Goal: Task Accomplishment & Management: Manage account settings

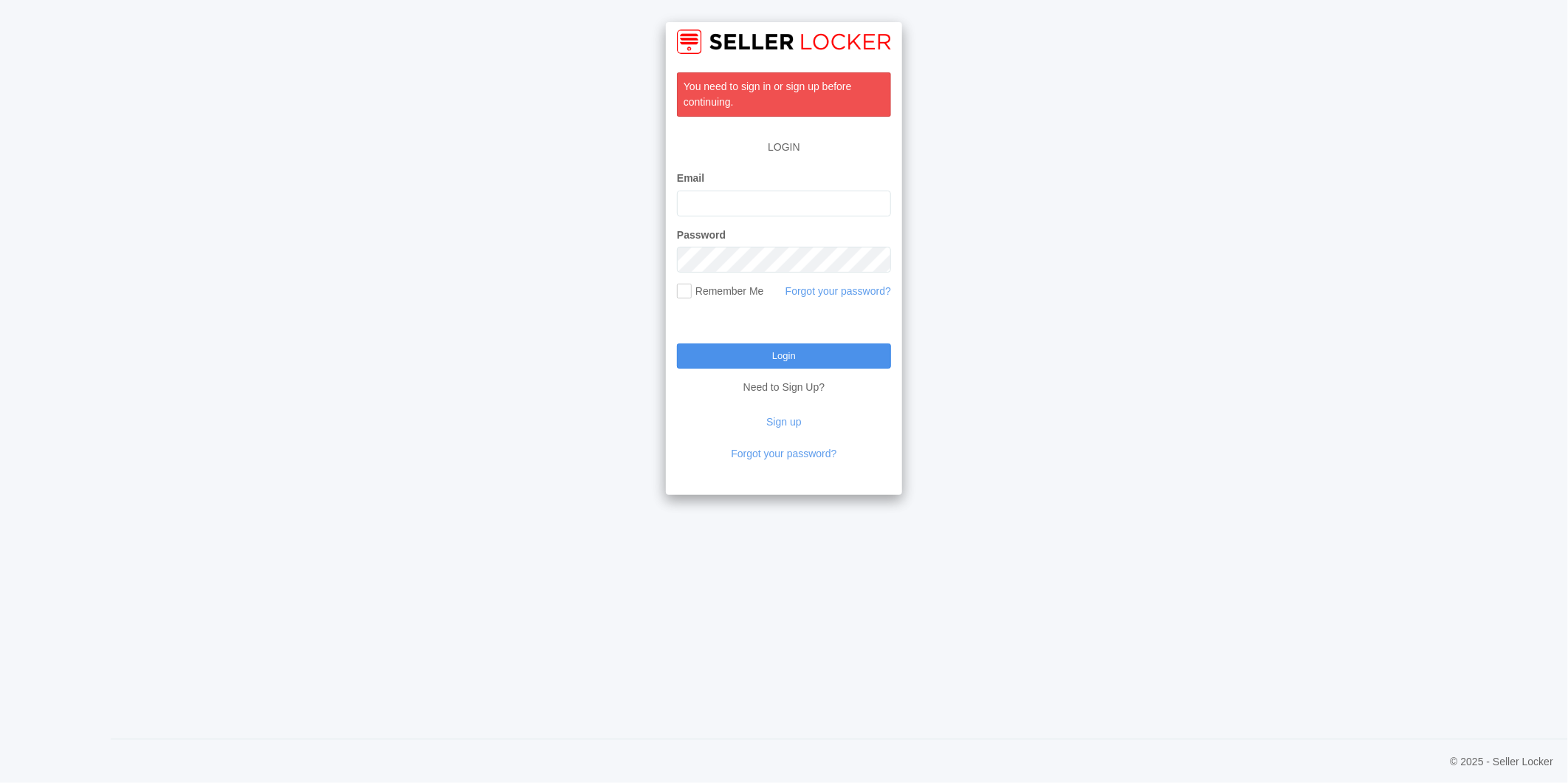
type input "debbie@freshjax.com"
click at [757, 349] on input "Login" at bounding box center [784, 356] width 214 height 25
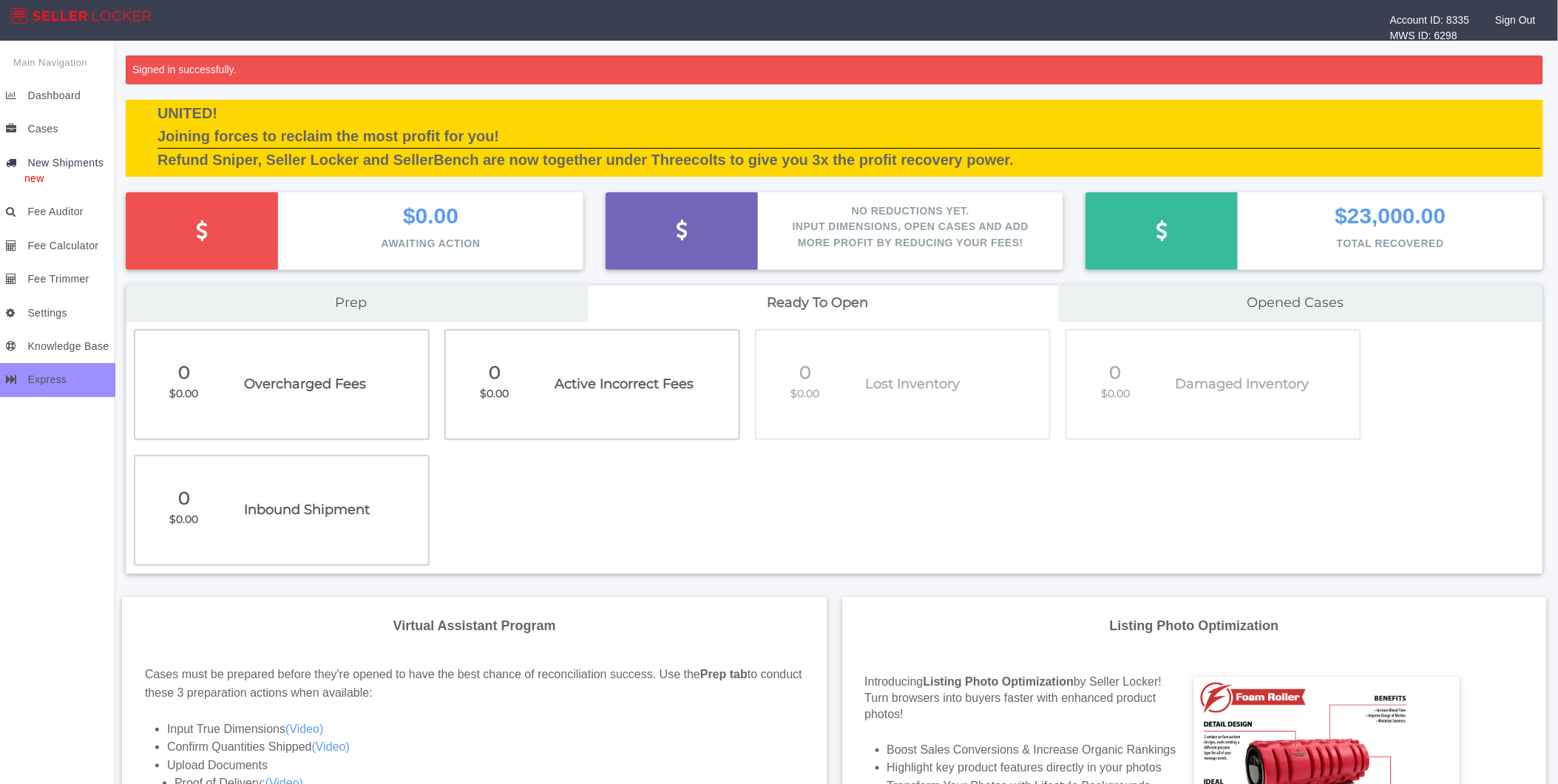
click at [52, 161] on span "New Shipments" at bounding box center [66, 163] width 77 height 11
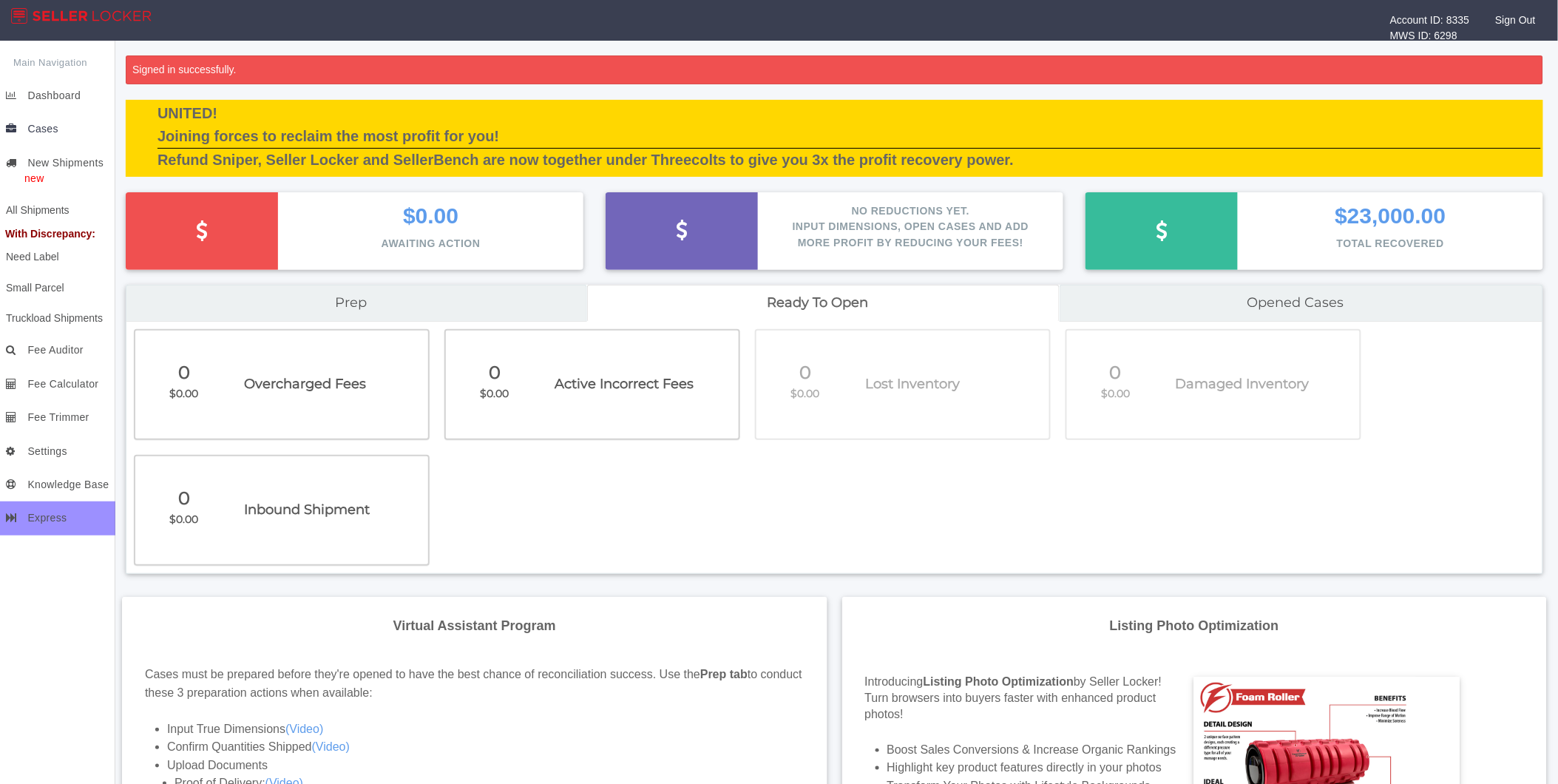
click at [41, 122] on link "Cases" at bounding box center [58, 128] width 113 height 34
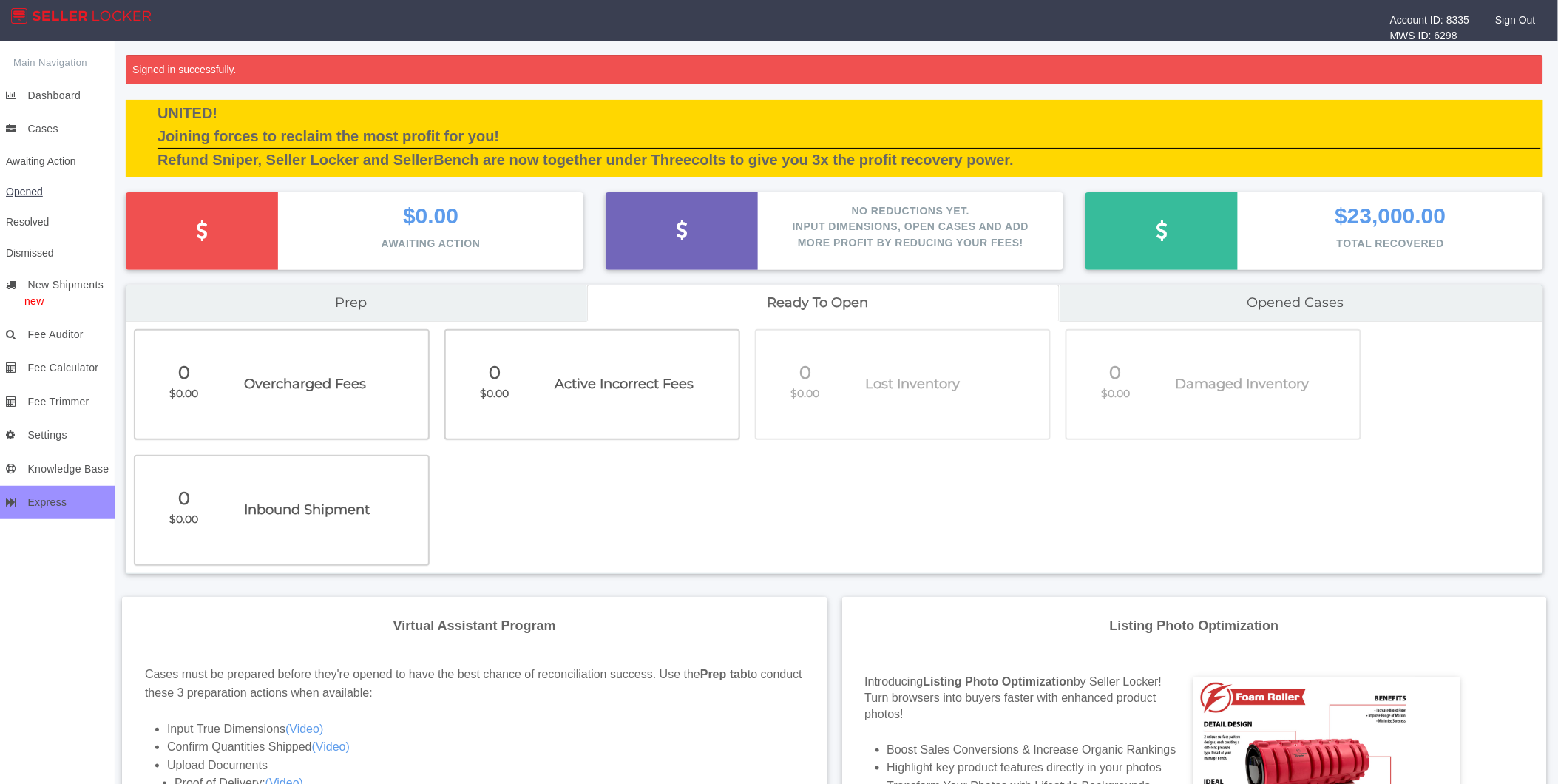
click at [13, 193] on span "Opened" at bounding box center [24, 191] width 37 height 11
